Goal: Book appointment/travel/reservation

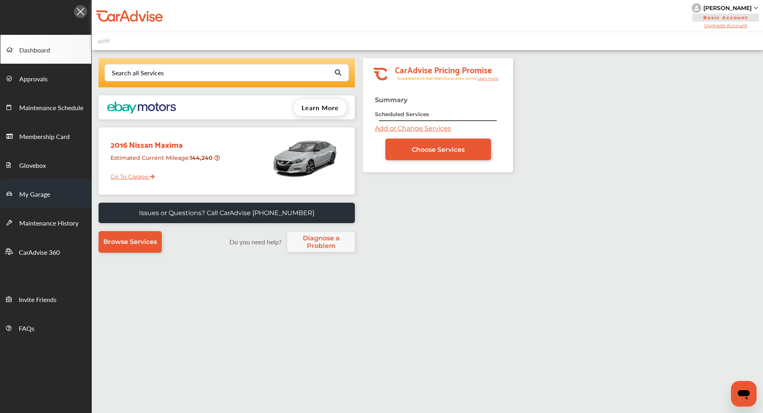
click at [44, 196] on span "My Garage" at bounding box center [34, 194] width 31 height 10
click at [58, 188] on link "My Garage" at bounding box center [45, 193] width 91 height 29
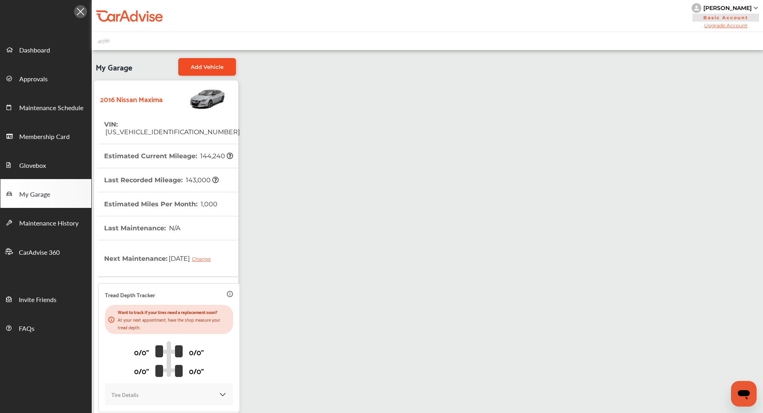
click at [208, 64] on span "Add Vehicle" at bounding box center [207, 67] width 33 height 6
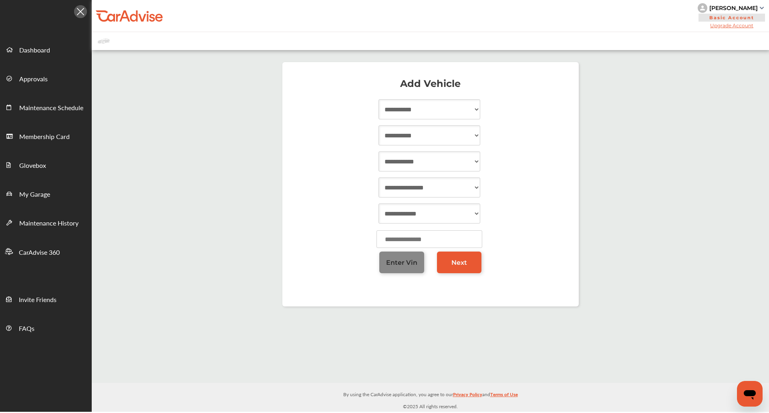
click at [418, 253] on link "Enter Vin" at bounding box center [401, 262] width 45 height 22
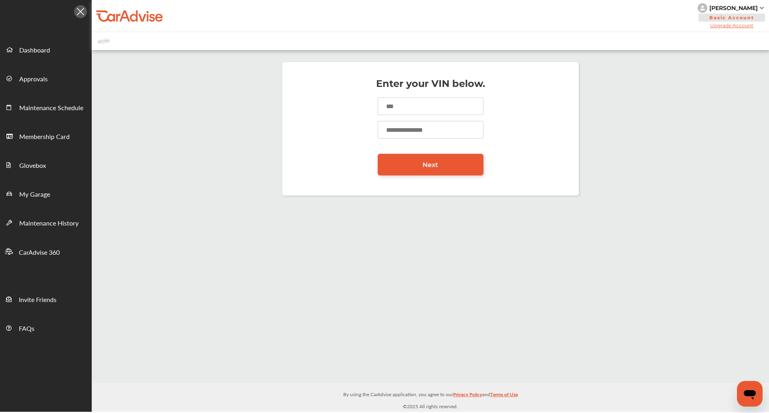
click at [421, 102] on input at bounding box center [430, 106] width 106 height 18
type input "**********"
click at [421, 132] on input "number" at bounding box center [430, 130] width 106 height 18
type input "******"
click at [420, 164] on link "Next" at bounding box center [430, 165] width 106 height 22
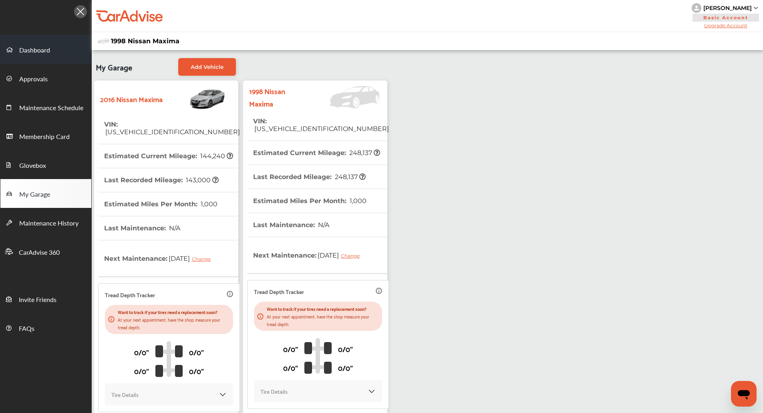
click at [40, 38] on link "Dashboard" at bounding box center [45, 49] width 91 height 29
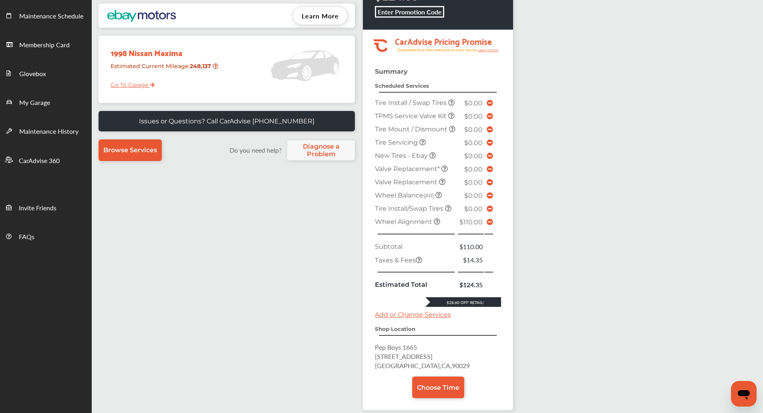
scroll to position [90, 0]
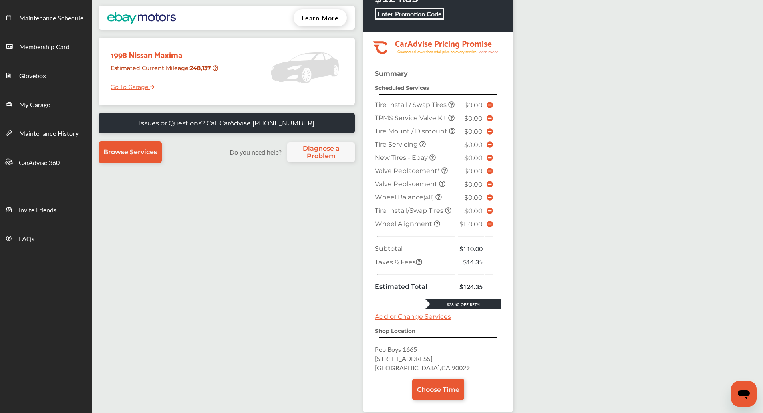
click at [492, 227] on icon at bounding box center [489, 224] width 6 height 6
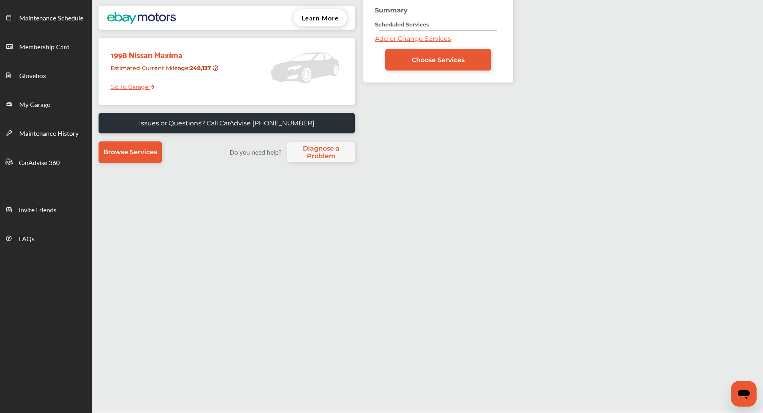
scroll to position [0, 0]
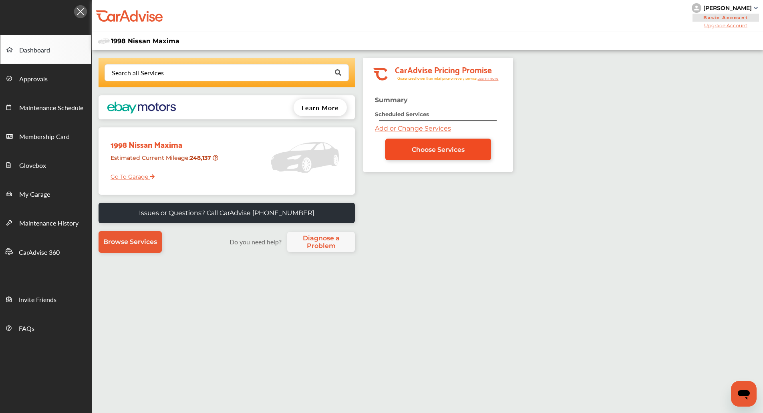
click at [423, 144] on link "Choose Services" at bounding box center [438, 149] width 106 height 22
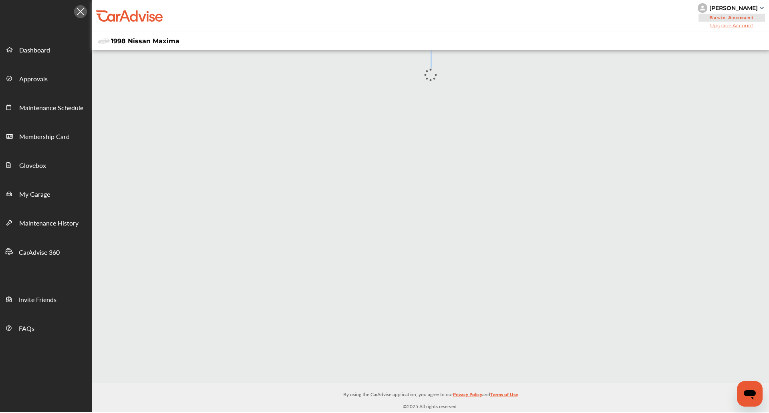
click at [423, 144] on div at bounding box center [430, 216] width 677 height 333
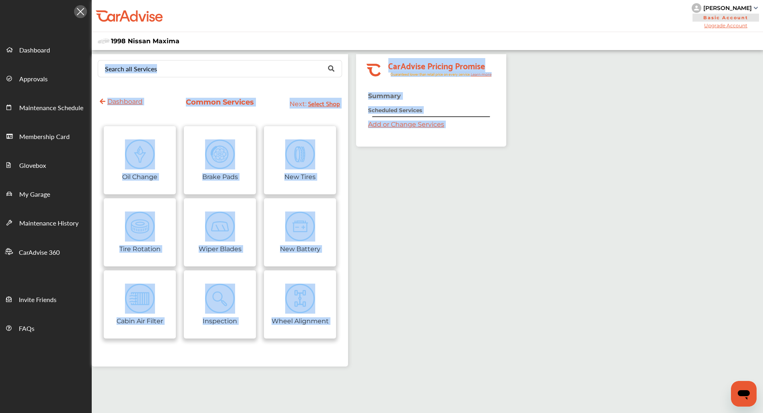
click at [423, 144] on div "Summary Scheduled Services Add or Change Services" at bounding box center [431, 119] width 150 height 54
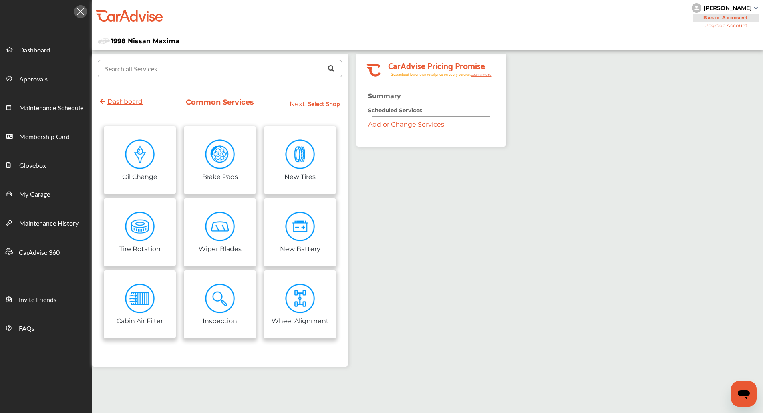
click at [219, 66] on input "text" at bounding box center [217, 68] width 239 height 16
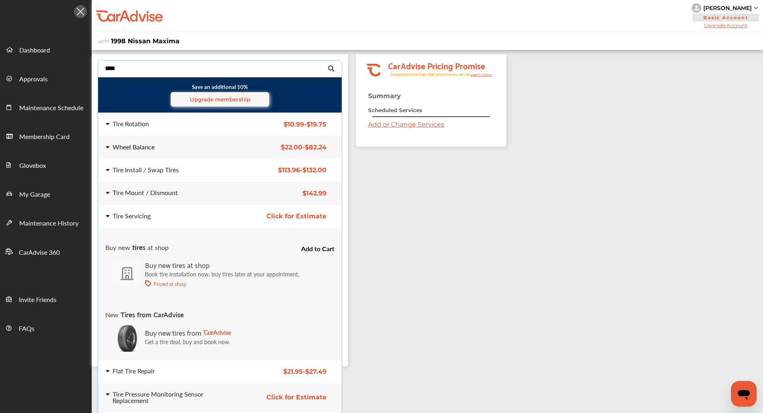
type input "****"
click at [193, 148] on div "Wheel Balance" at bounding box center [170, 147] width 128 height 6
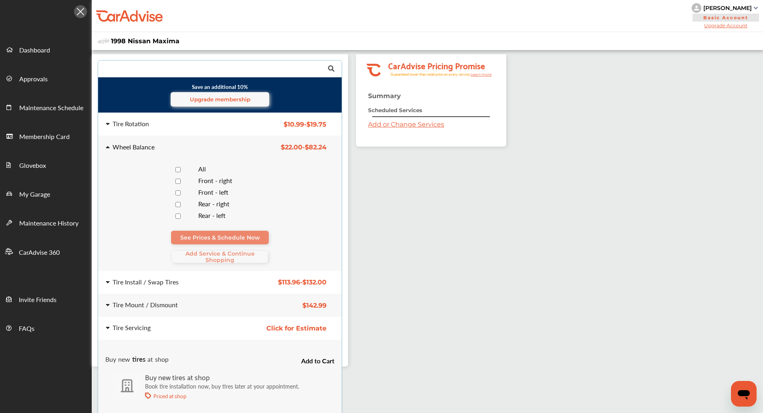
click at [195, 167] on div "All" at bounding box center [236, 170] width 88 height 8
click at [199, 254] on span "Add Service & Continue Shopping" at bounding box center [220, 256] width 96 height 13
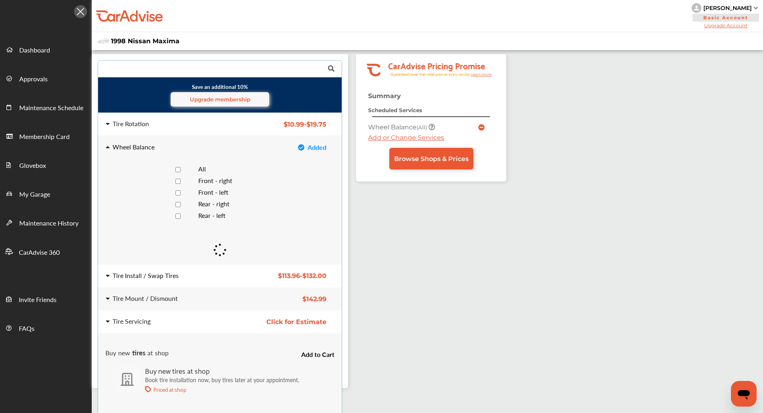
click at [193, 272] on div "Tire Install / Swap Tires" at bounding box center [170, 275] width 128 height 6
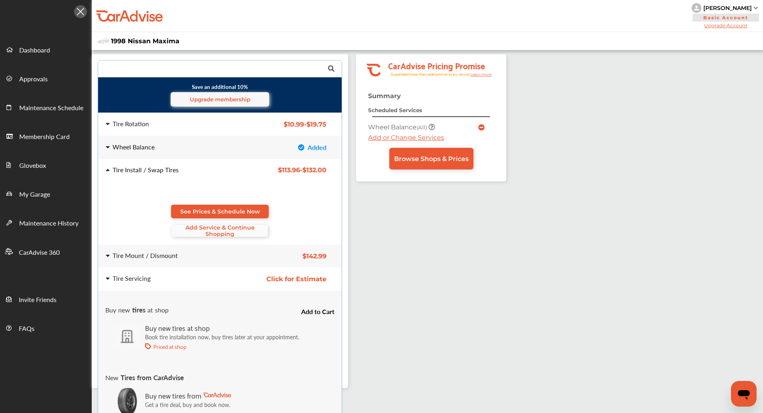
click at [211, 232] on span "Add Service & Continue Shopping" at bounding box center [220, 230] width 96 height 13
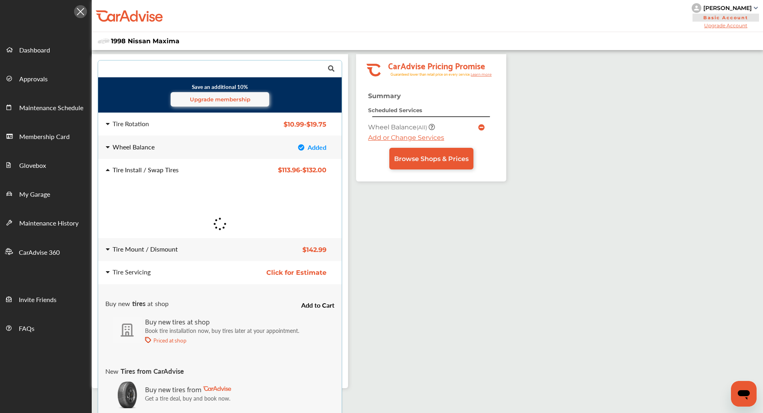
click at [209, 251] on div "Tire Mount / Dismount" at bounding box center [170, 249] width 128 height 6
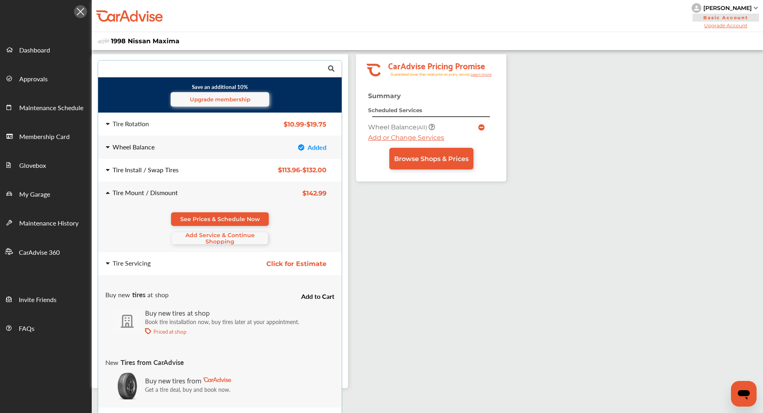
click at [213, 240] on span "Add Service & Continue Shopping" at bounding box center [220, 238] width 96 height 13
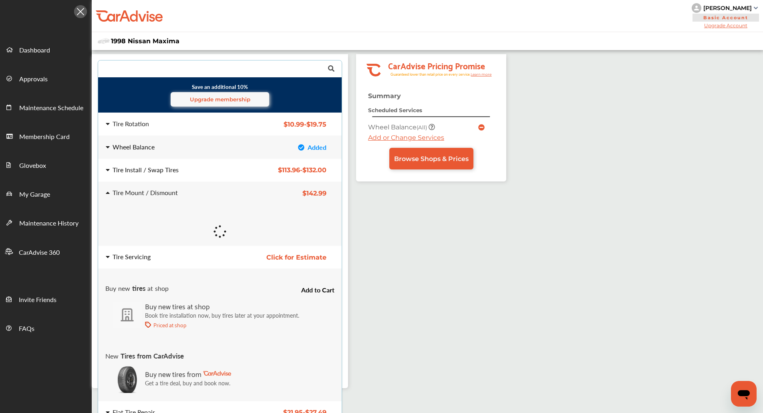
click at [207, 257] on div "Tire Servicing" at bounding box center [170, 256] width 128 height 6
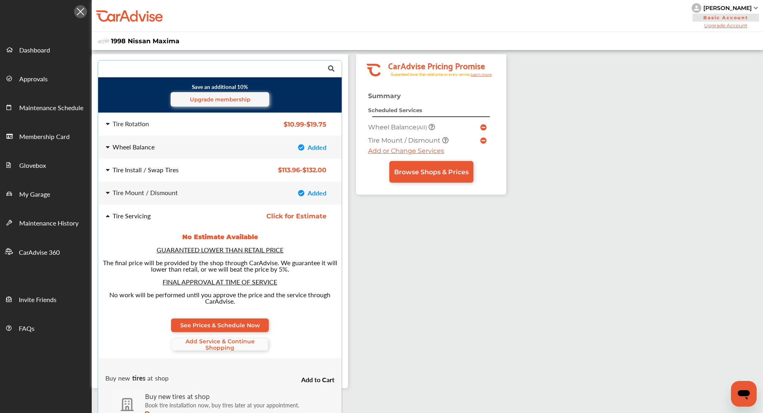
click at [197, 343] on span "Add Service & Continue Shopping" at bounding box center [220, 344] width 96 height 13
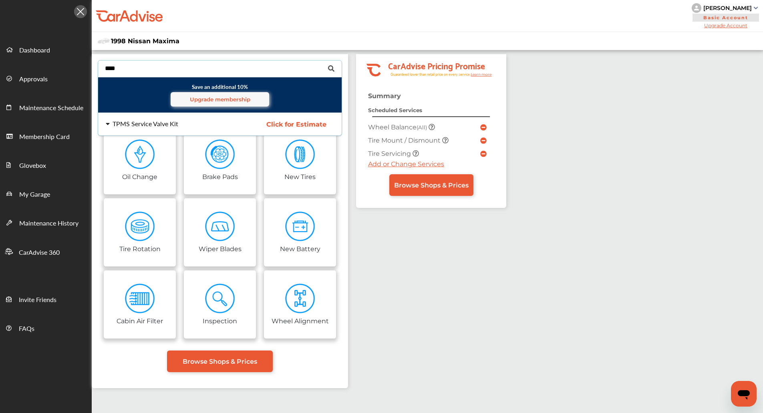
type input "****"
click at [183, 120] on div "TPMS Service Valve Kit Click for Estimate TPMS Service Valve Kit Click for Esti…" at bounding box center [220, 124] width 256 height 22
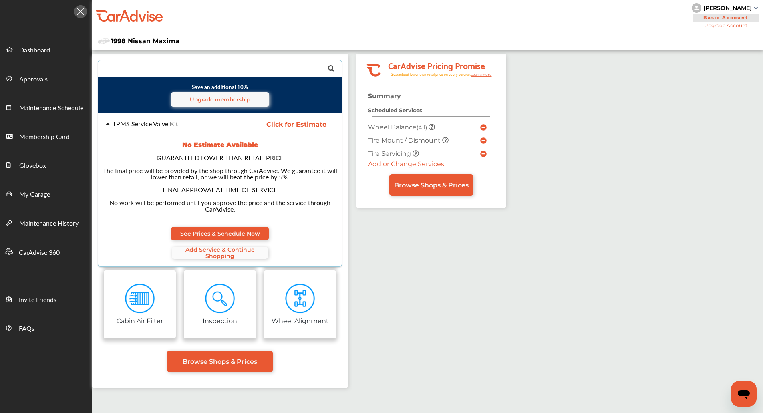
click at [243, 253] on span "Add Service & Continue Shopping" at bounding box center [220, 252] width 96 height 13
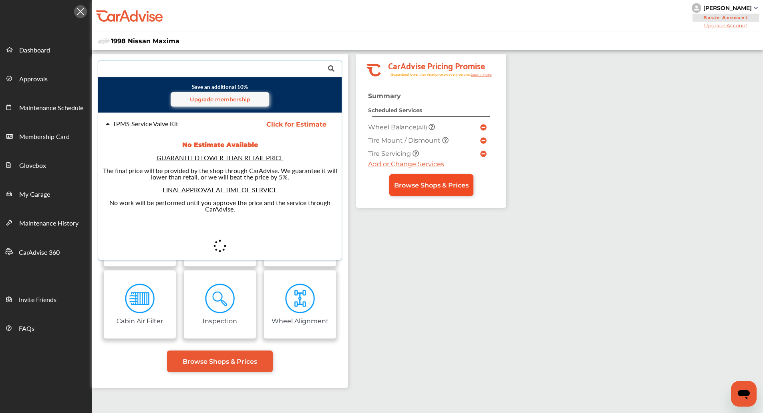
click at [440, 191] on link "Browse Shops & Prices" at bounding box center [431, 185] width 84 height 22
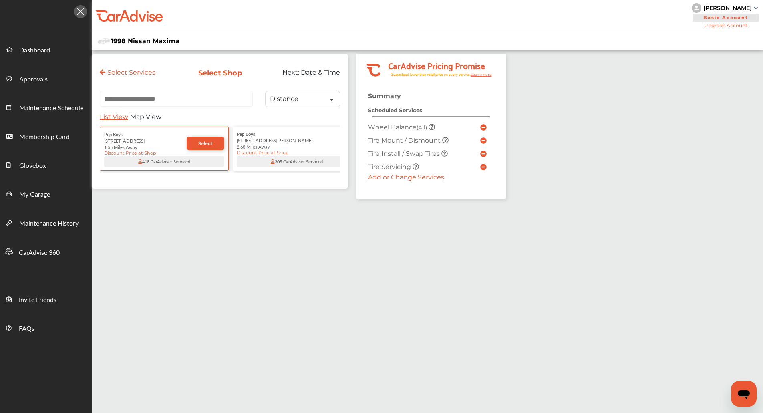
click at [230, 90] on div "Select Services Select Shop Next: Date & Time Distance Distance Price List View…" at bounding box center [220, 121] width 256 height 134
click at [225, 97] on input "text" at bounding box center [176, 99] width 153 height 16
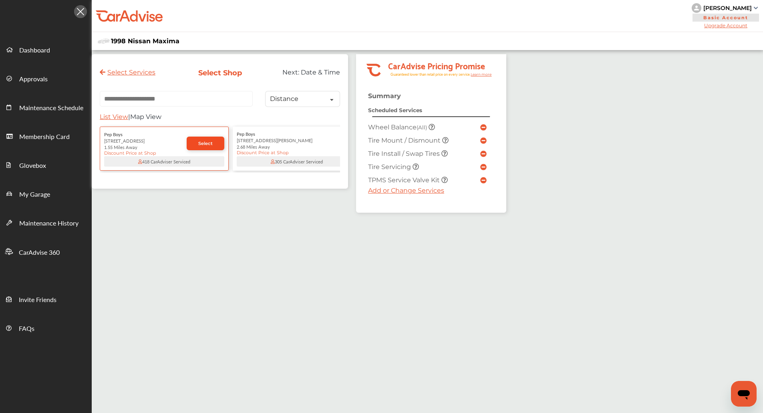
click at [191, 145] on link "Select" at bounding box center [206, 143] width 38 height 14
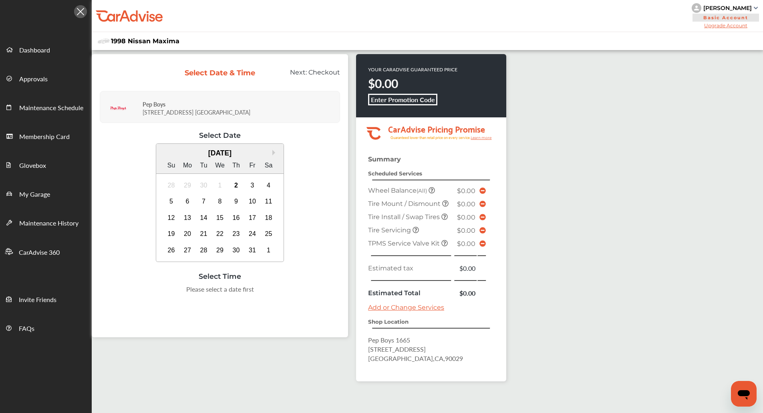
scroll to position [60, 0]
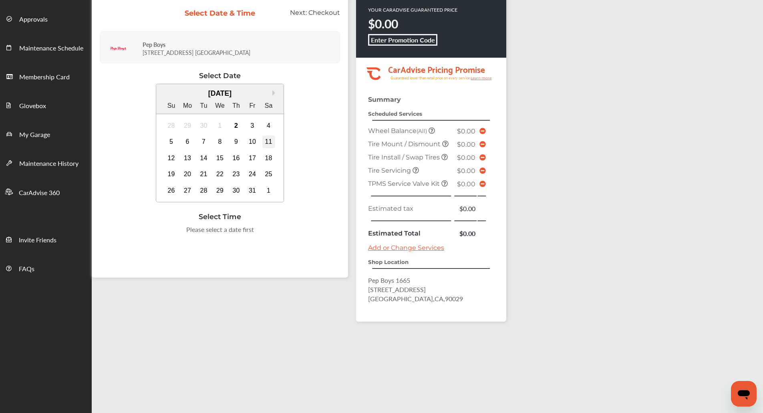
click at [264, 143] on div "11" at bounding box center [268, 141] width 13 height 13
click at [132, 230] on div "9:00 AM" at bounding box center [139, 232] width 38 height 14
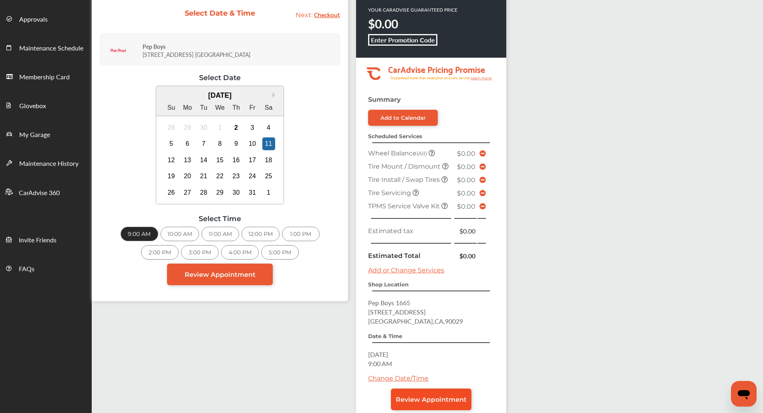
click at [442, 391] on link "Review Appointment" at bounding box center [431, 399] width 80 height 22
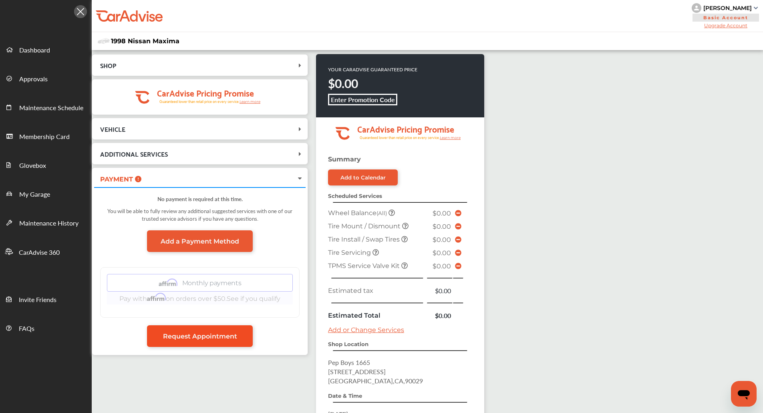
click at [219, 335] on span "Request Appointment" at bounding box center [200, 336] width 74 height 8
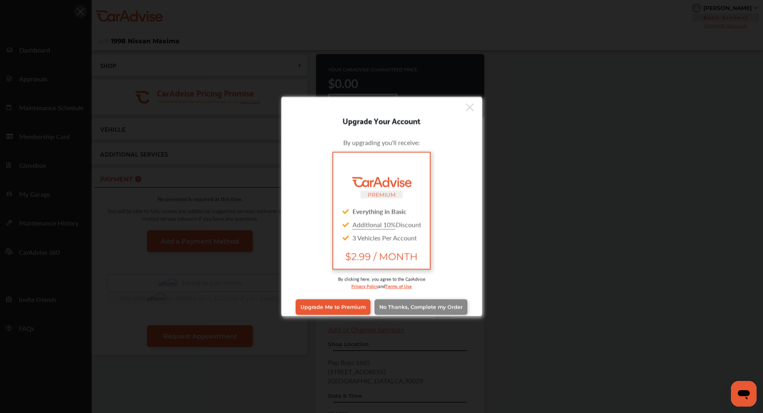
click at [404, 308] on span "No Thanks, Complete my Order" at bounding box center [420, 307] width 83 height 6
